Goal: Information Seeking & Learning: Learn about a topic

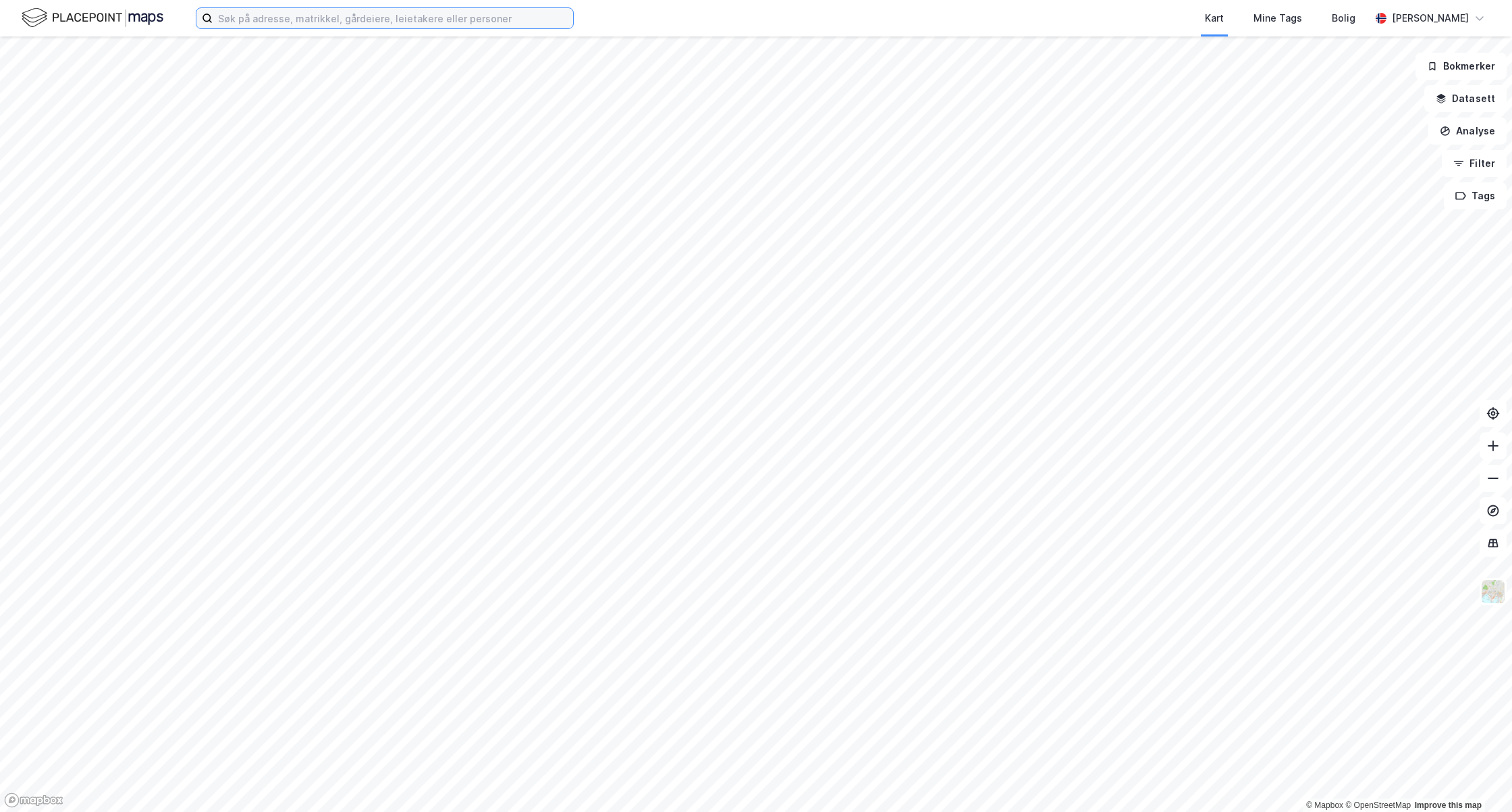
click at [265, 23] on input at bounding box center [393, 19] width 361 height 21
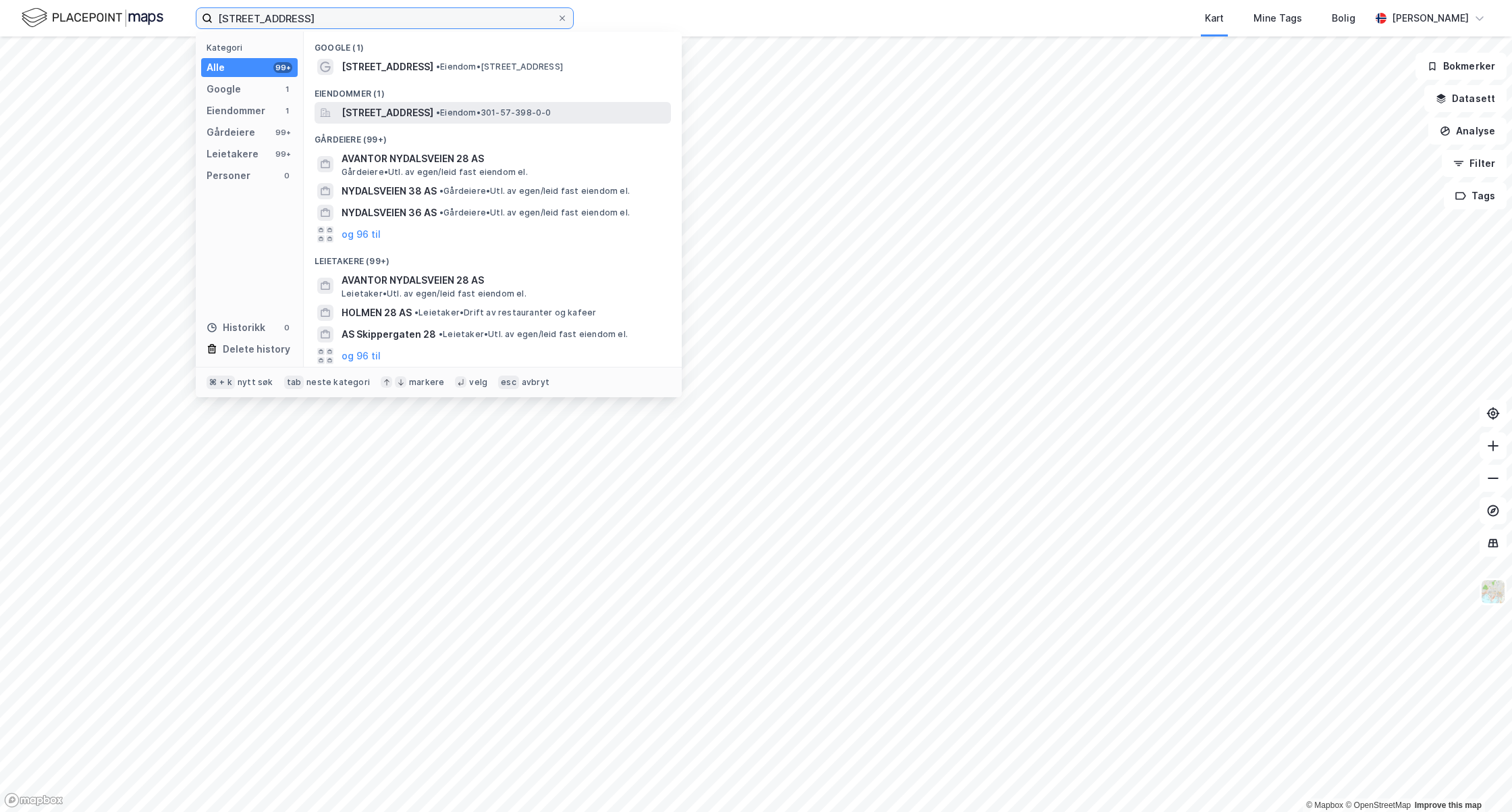
type input "[STREET_ADDRESS]"
click at [409, 114] on span "[STREET_ADDRESS]" at bounding box center [387, 113] width 92 height 16
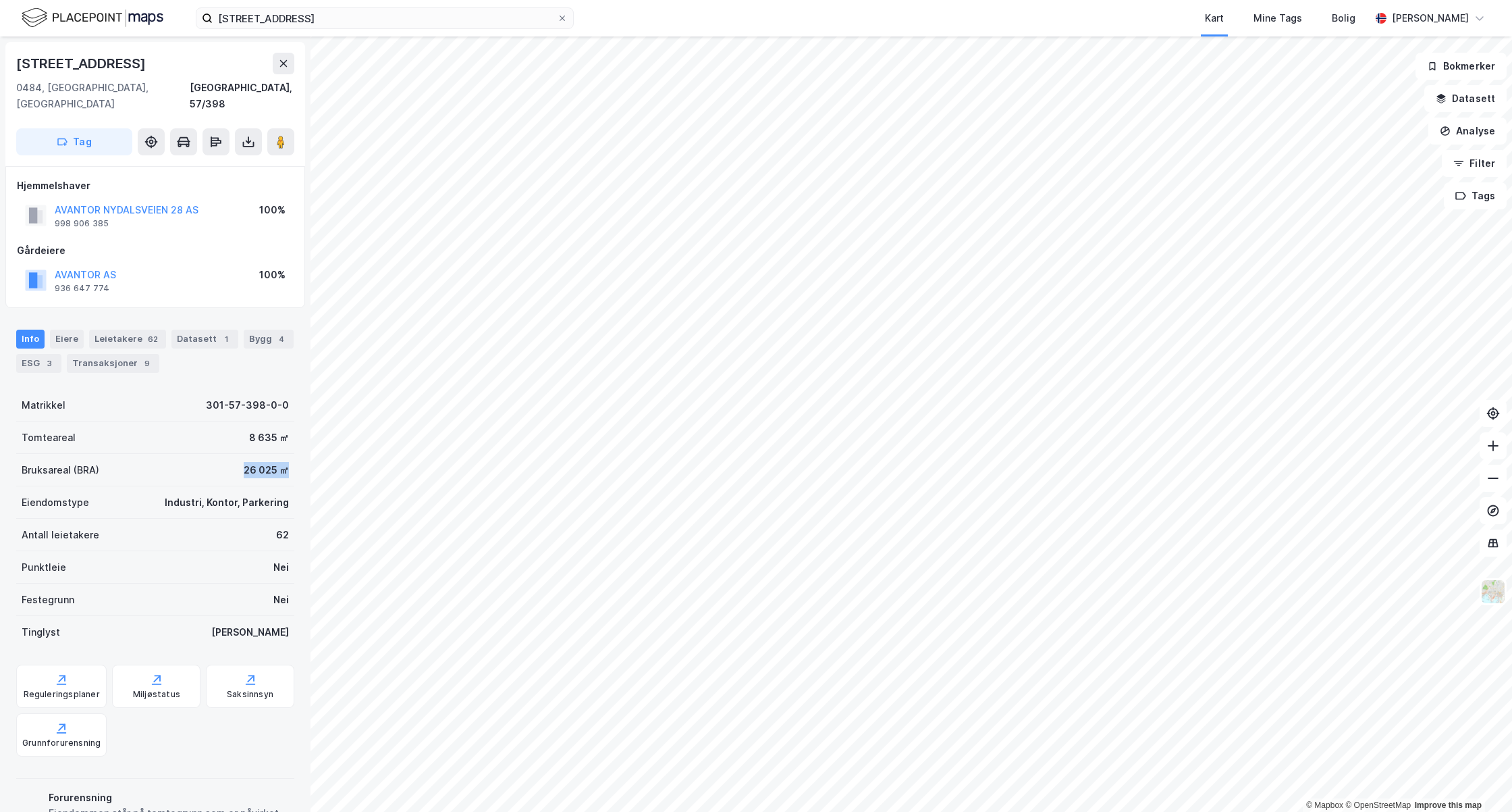
drag, startPoint x: 221, startPoint y: 451, endPoint x: 277, endPoint y: 453, distance: 56.0
click at [277, 454] on div "Bruksareal (BRA) 26 025 ㎡" at bounding box center [155, 470] width 278 height 33
click at [113, 329] on div "Leietakere 62" at bounding box center [127, 338] width 77 height 19
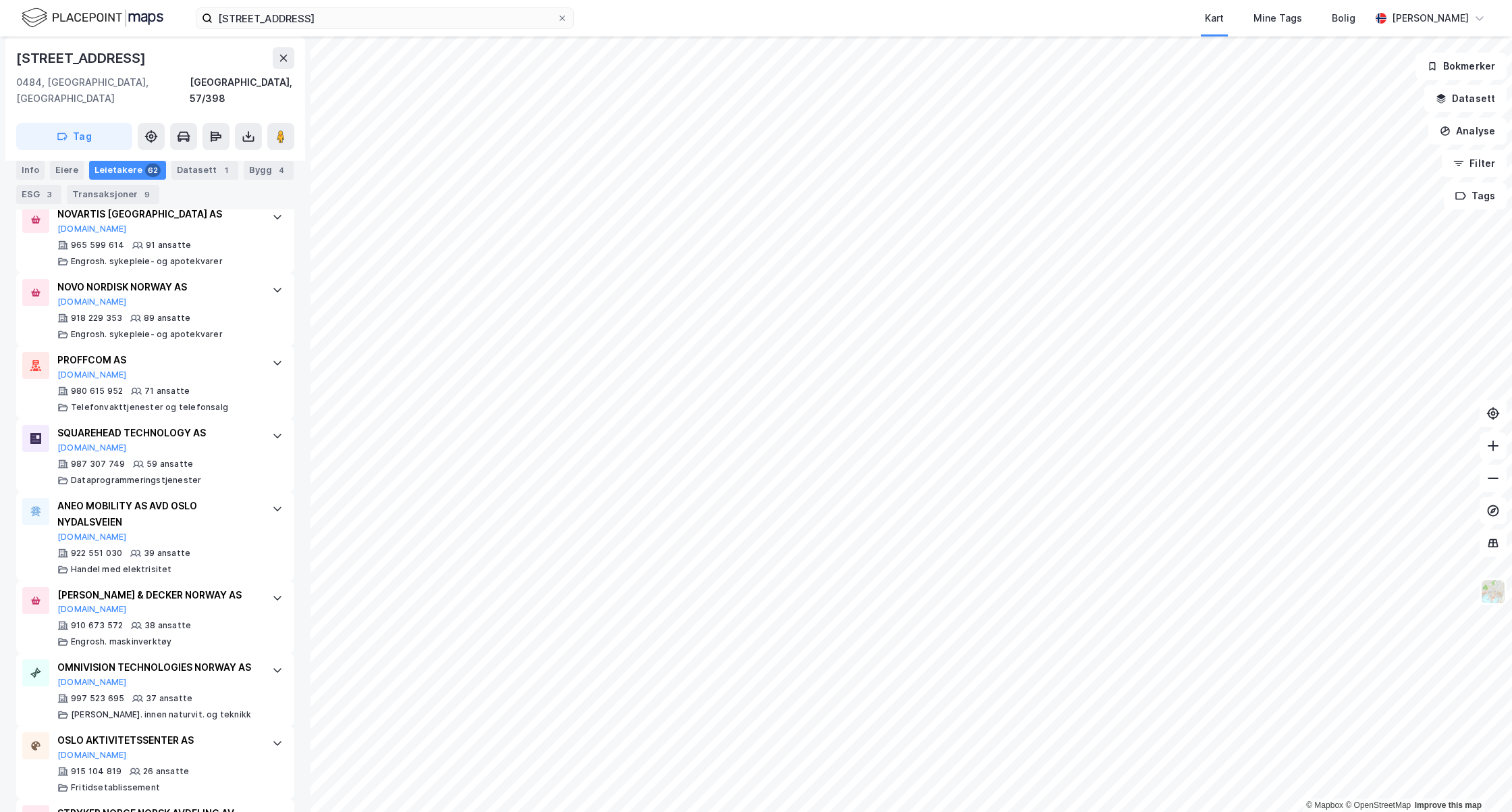
scroll to position [434, 0]
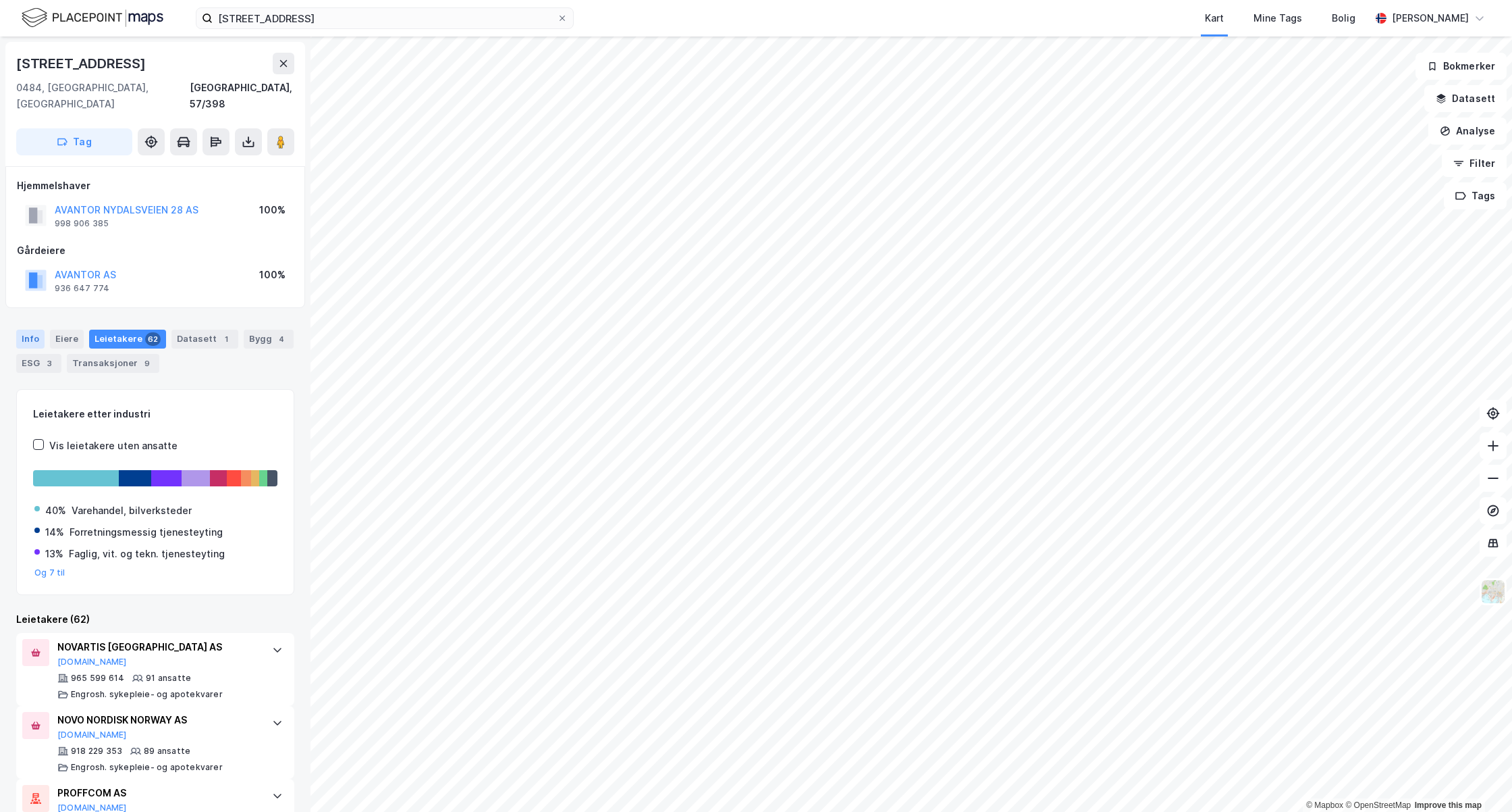
click at [34, 329] on div "Info" at bounding box center [30, 338] width 28 height 19
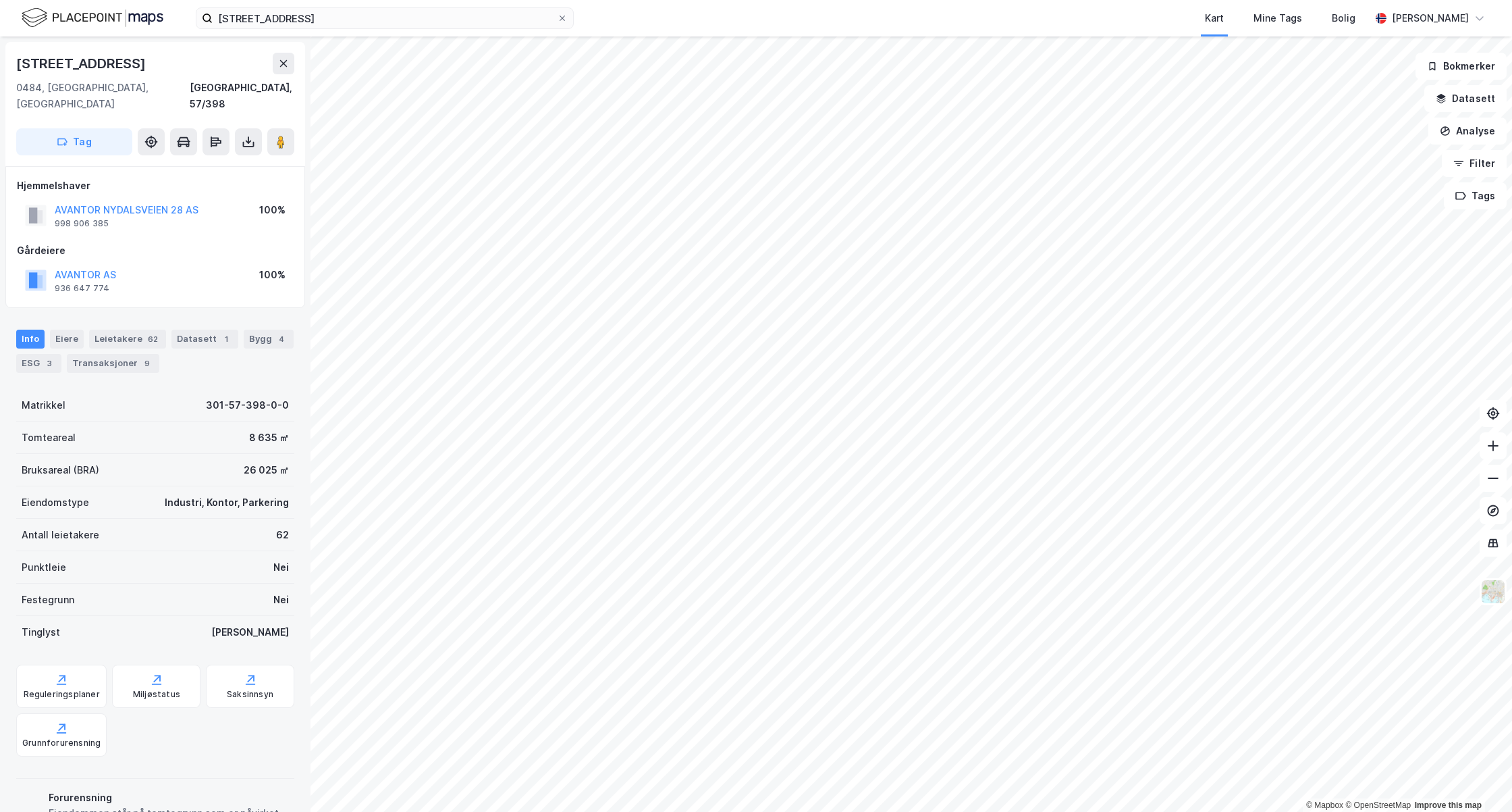
scroll to position [57, 0]
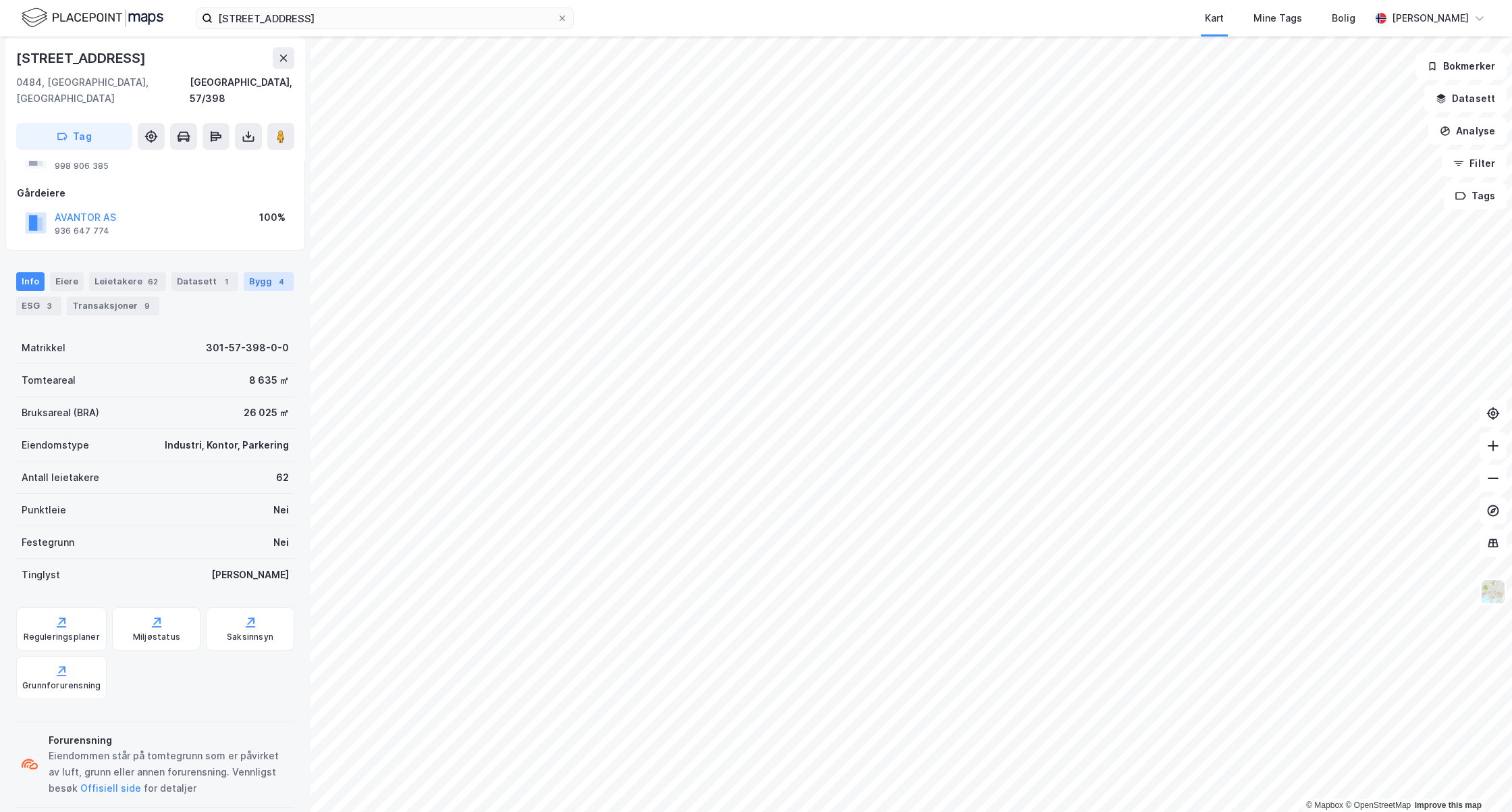
click at [275, 289] on div "4" at bounding box center [281, 281] width 13 height 13
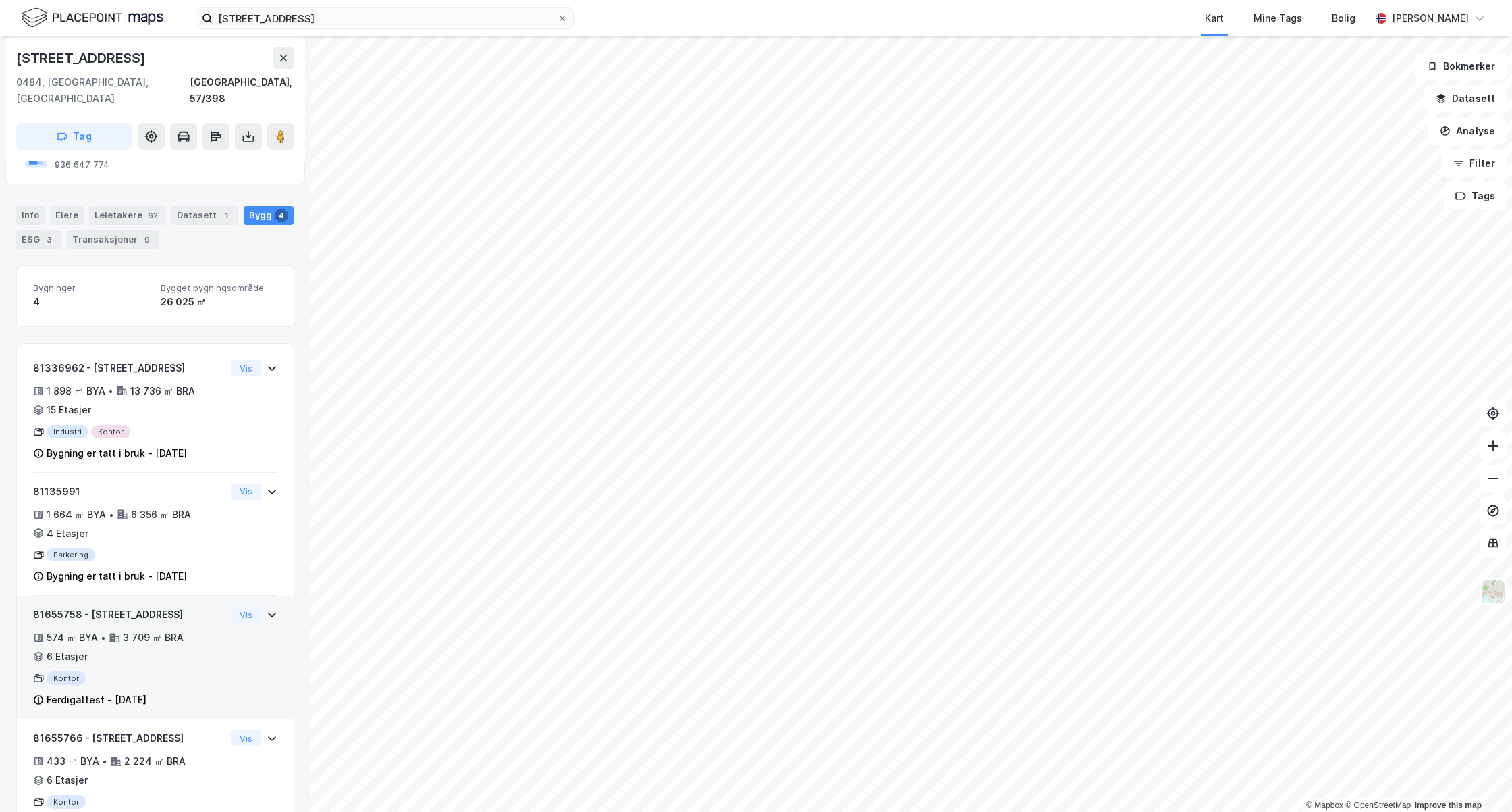
scroll to position [157, 0]
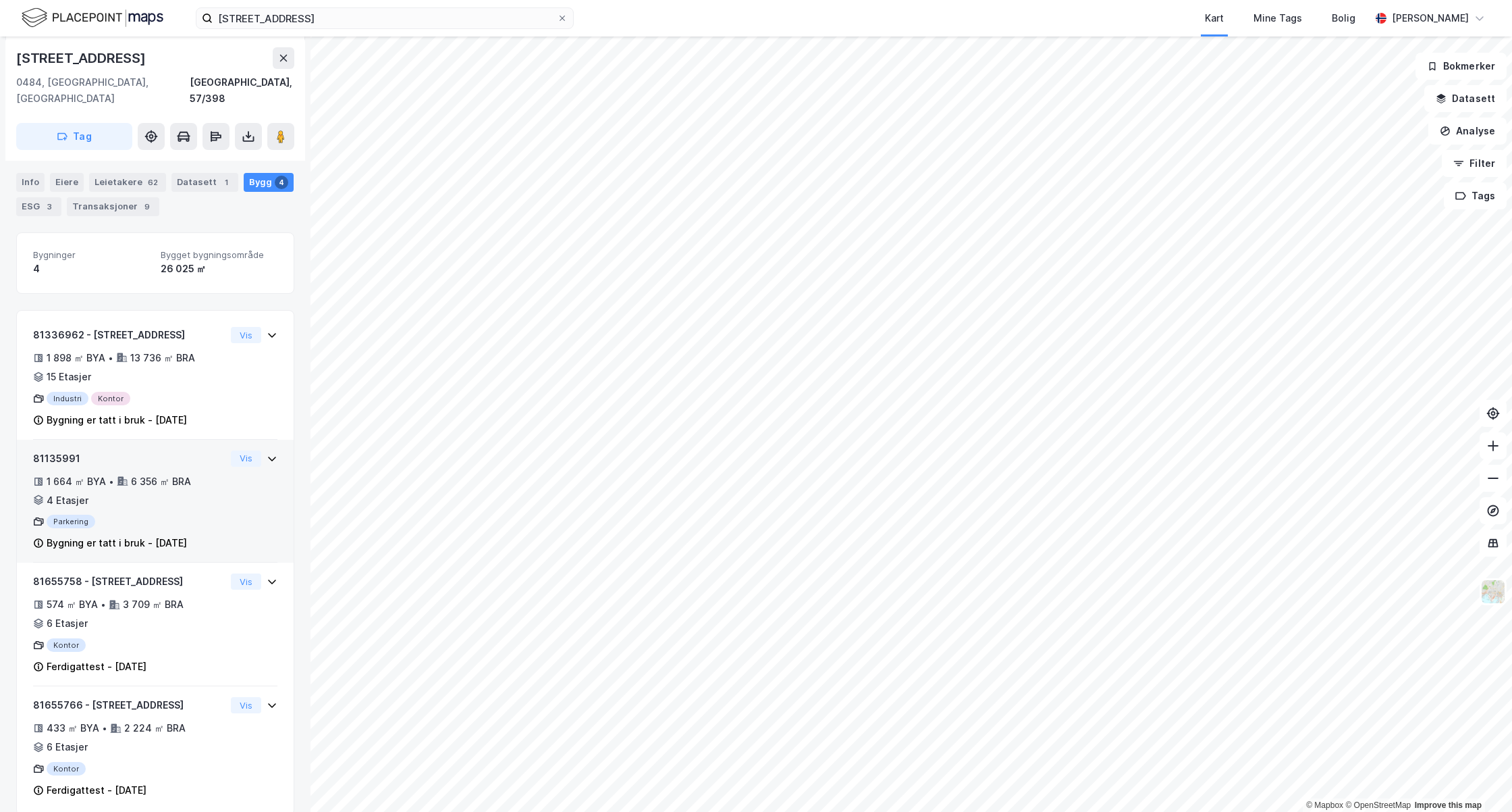
click at [266, 453] on icon at bounding box center [272, 459] width 11 height 11
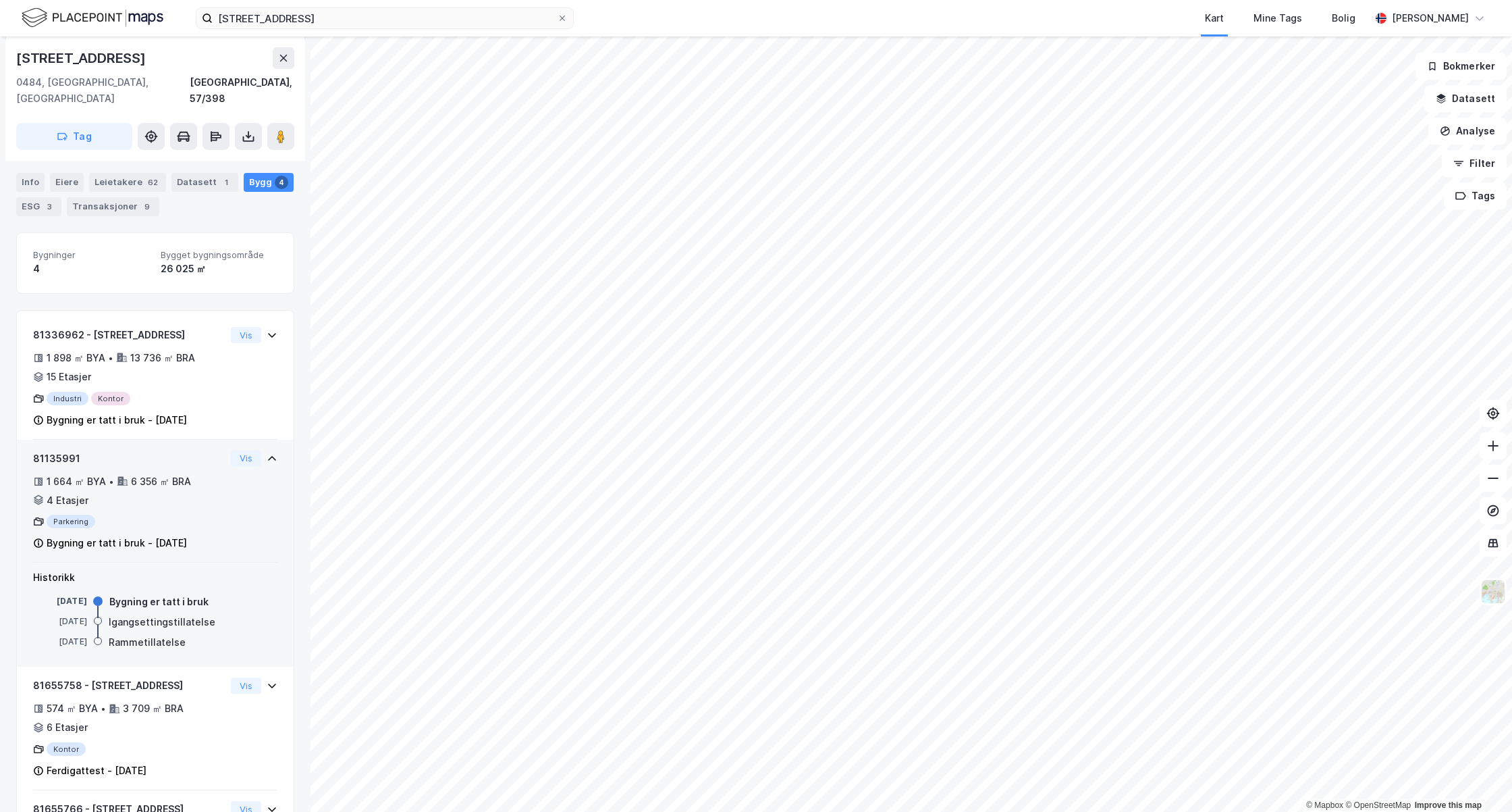
click at [266, 453] on icon at bounding box center [272, 459] width 11 height 11
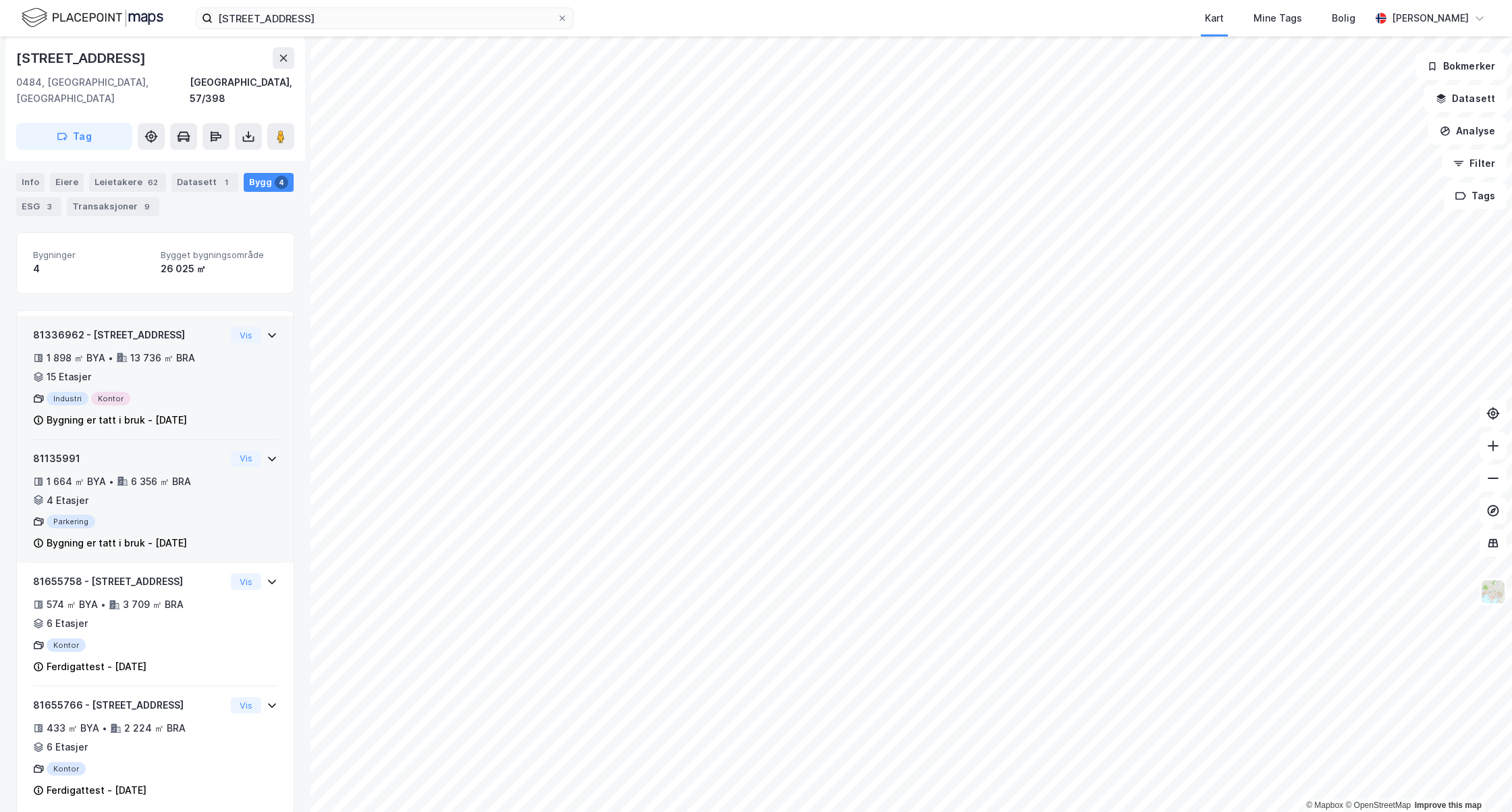
scroll to position [92, 0]
